Goal: Navigation & Orientation: Find specific page/section

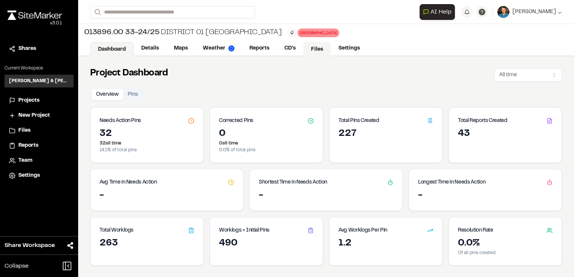
click at [312, 49] on link "Files" at bounding box center [317, 49] width 28 height 14
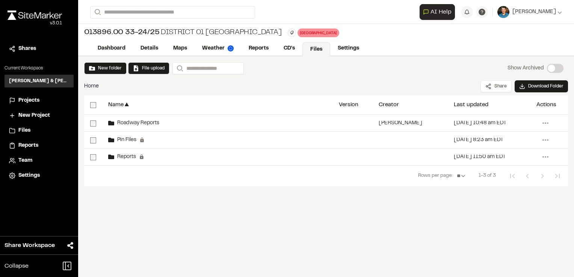
click at [266, 114] on div "Name ▲" at bounding box center [217, 104] width 219 height 19
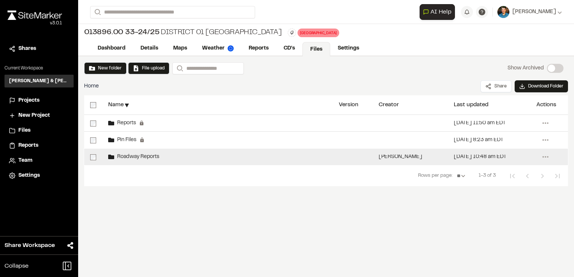
click at [197, 159] on div "Roadway Reports" at bounding box center [217, 157] width 231 height 17
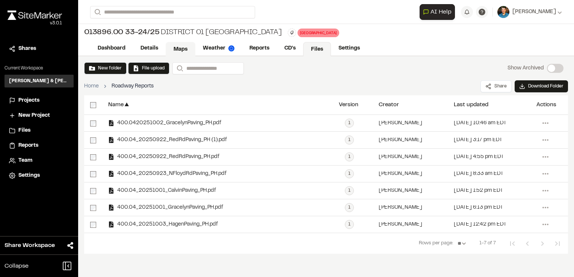
click at [186, 45] on link "Maps" at bounding box center [181, 49] width 30 height 14
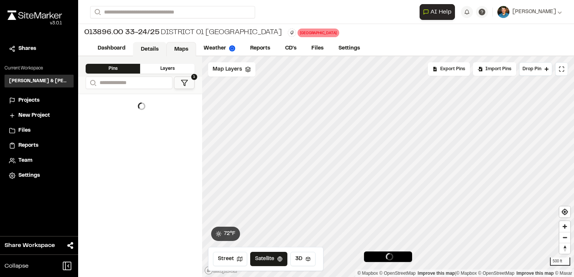
click at [149, 46] on link "Details" at bounding box center [149, 49] width 33 height 14
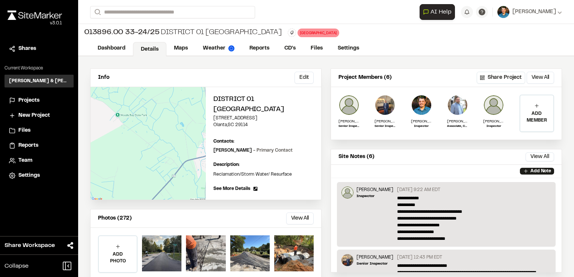
click at [270, 79] on div "Info Edit" at bounding box center [206, 78] width 231 height 18
